Goal: Information Seeking & Learning: Learn about a topic

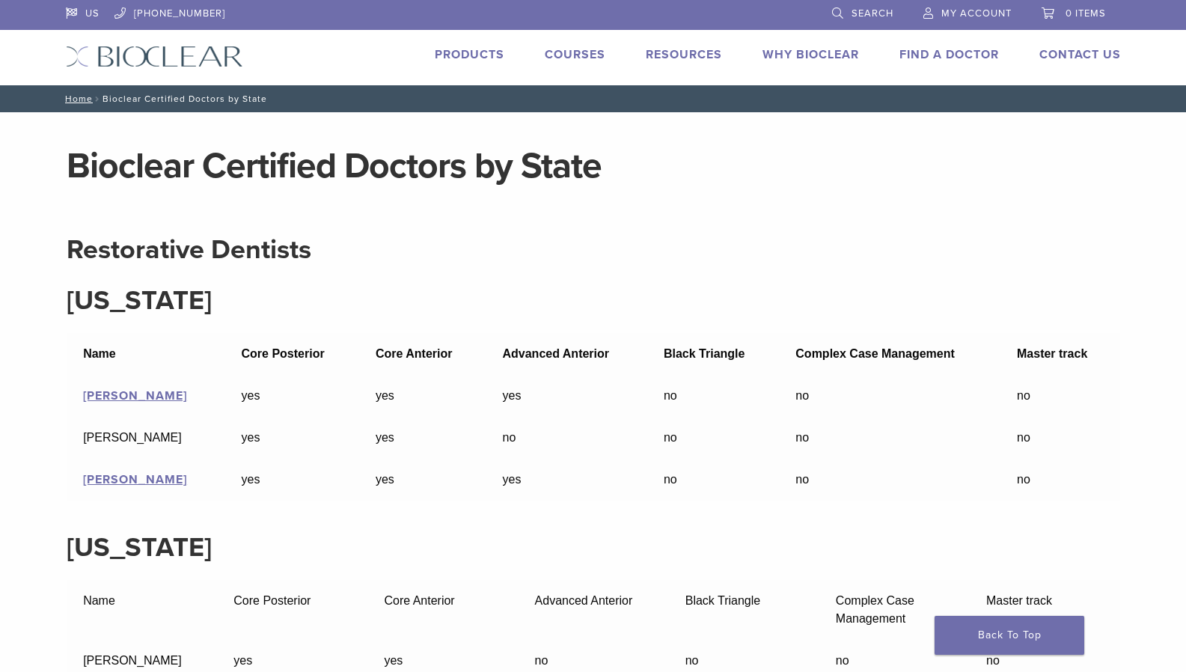
scroll to position [41363, 0]
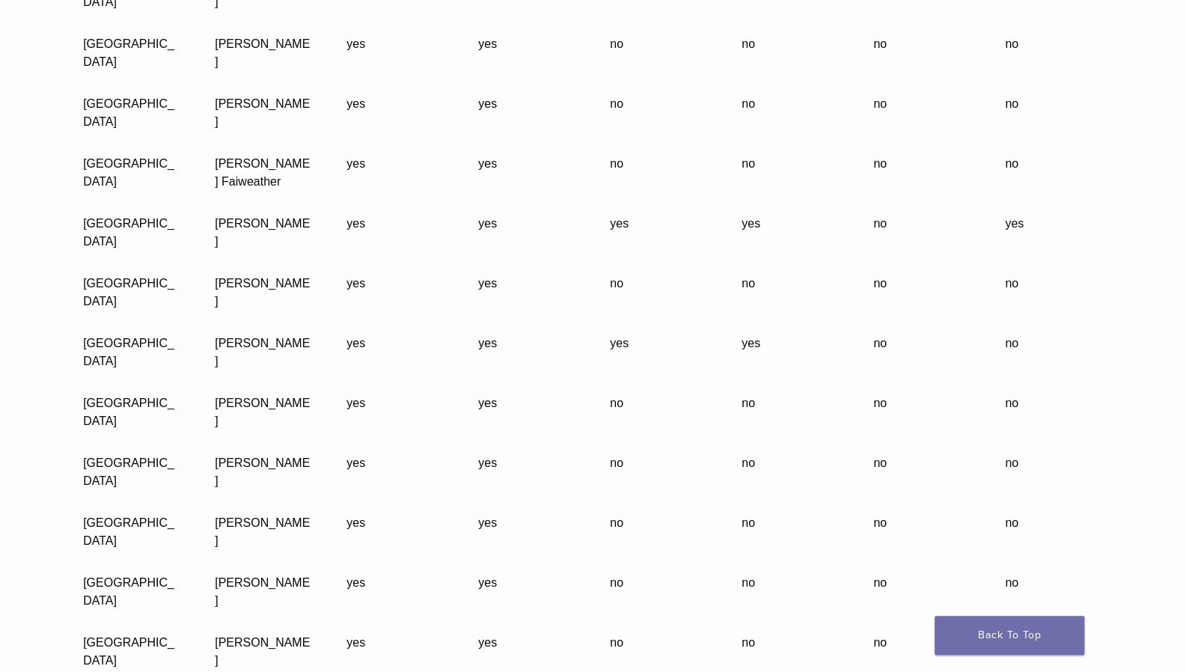
scroll to position [41842, 0]
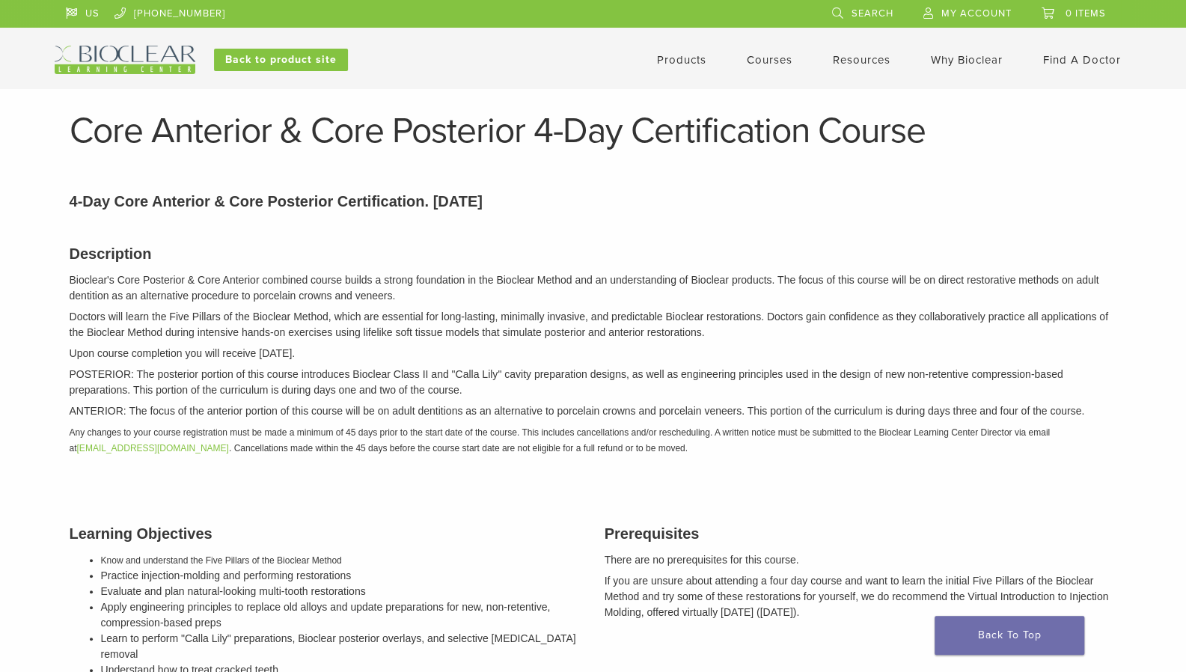
click at [759, 57] on link "Courses" at bounding box center [770, 59] width 46 height 13
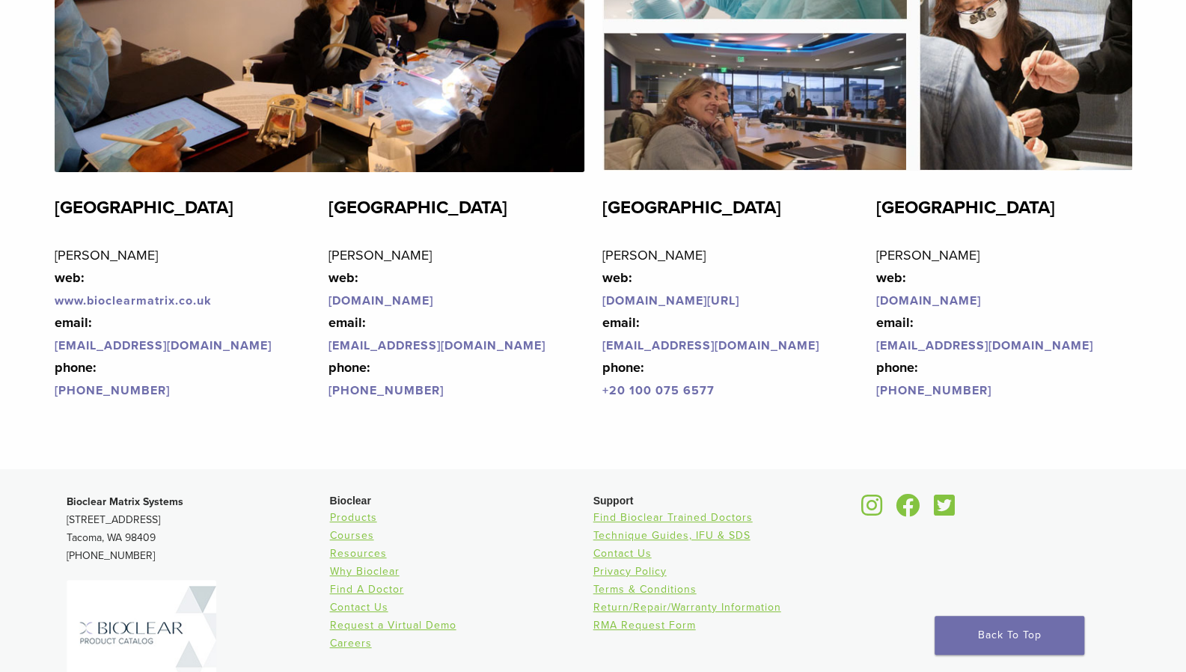
scroll to position [3445, 0]
